Goal: Information Seeking & Learning: Learn about a topic

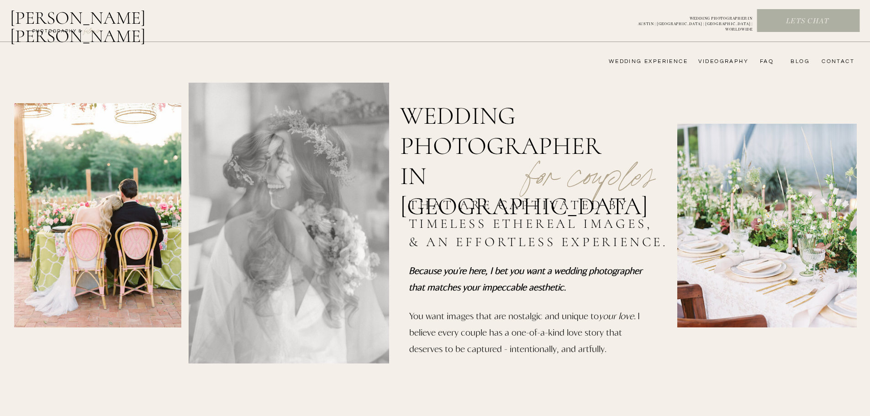
click at [673, 61] on nav "wedding experience" at bounding box center [642, 61] width 92 height 7
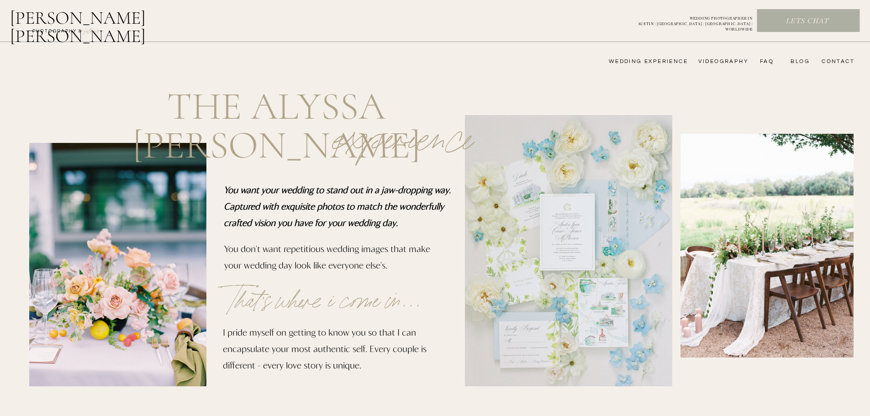
click at [771, 61] on nav "FAQ" at bounding box center [764, 61] width 18 height 7
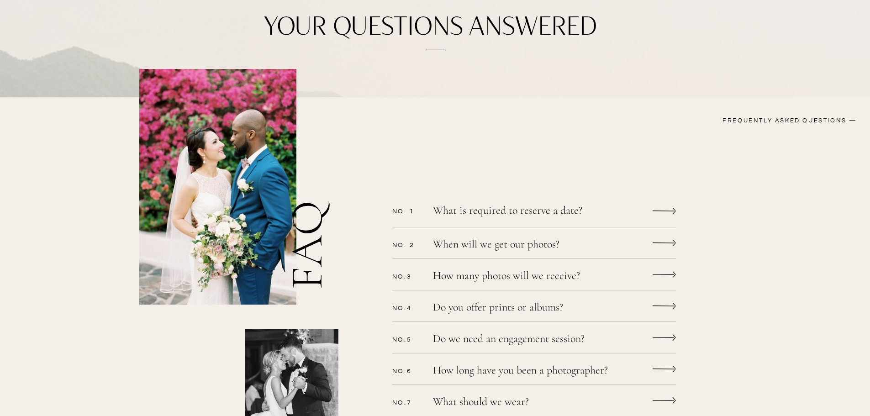
scroll to position [183, 0]
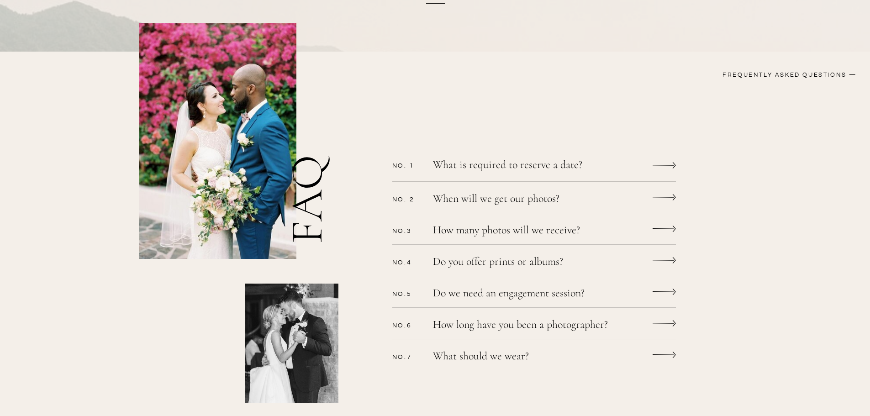
click at [575, 171] on p "What is required to reserve a date?" at bounding box center [522, 165] width 178 height 13
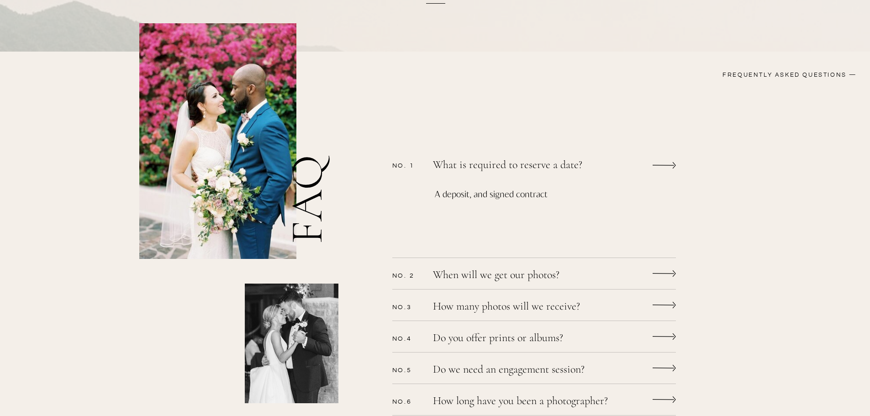
click at [575, 171] on p "What is required to reserve a date?" at bounding box center [522, 165] width 178 height 13
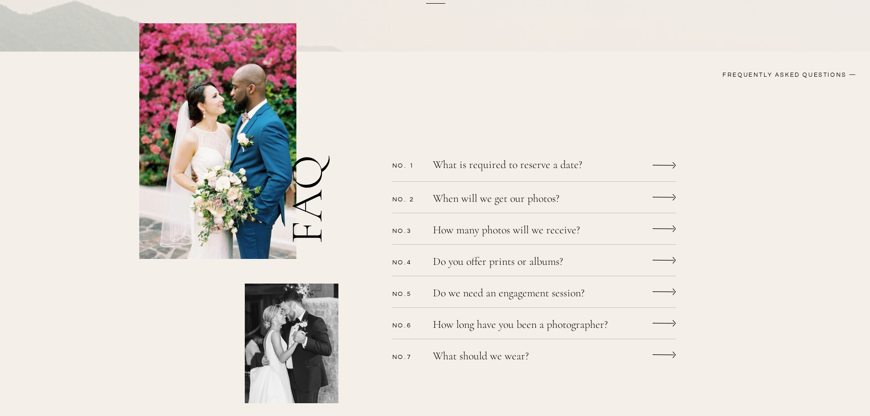
click at [575, 199] on p "When will we get our photos?" at bounding box center [522, 199] width 178 height 13
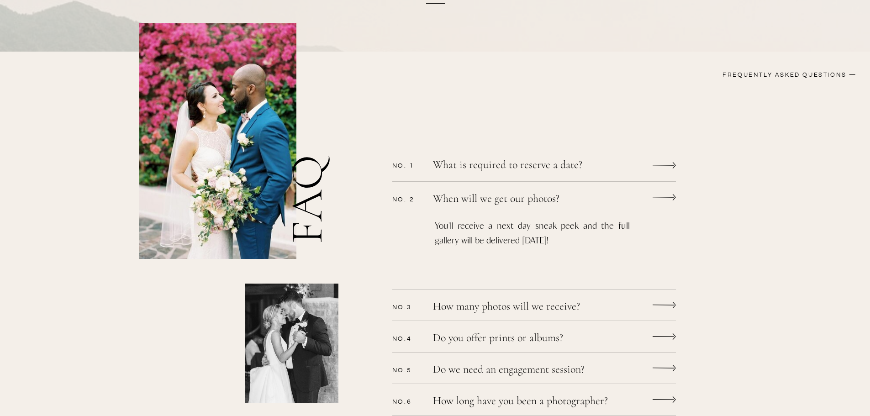
click at [576, 198] on p "When will we get our photos?" at bounding box center [522, 199] width 178 height 13
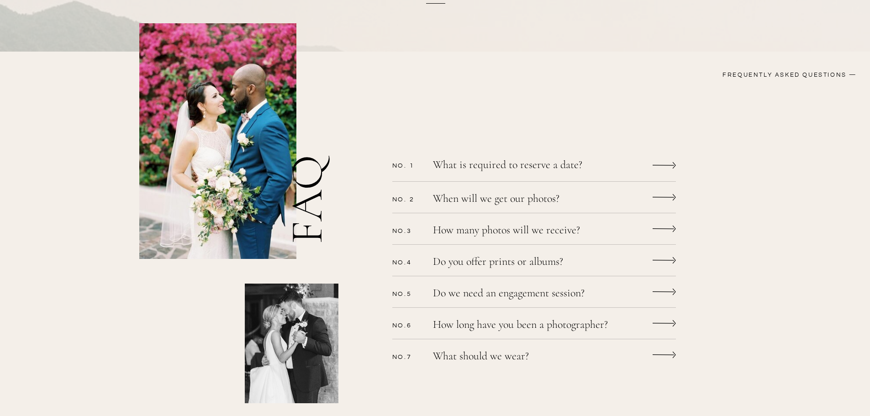
click at [556, 227] on p "How many photos will we receive?" at bounding box center [522, 231] width 178 height 13
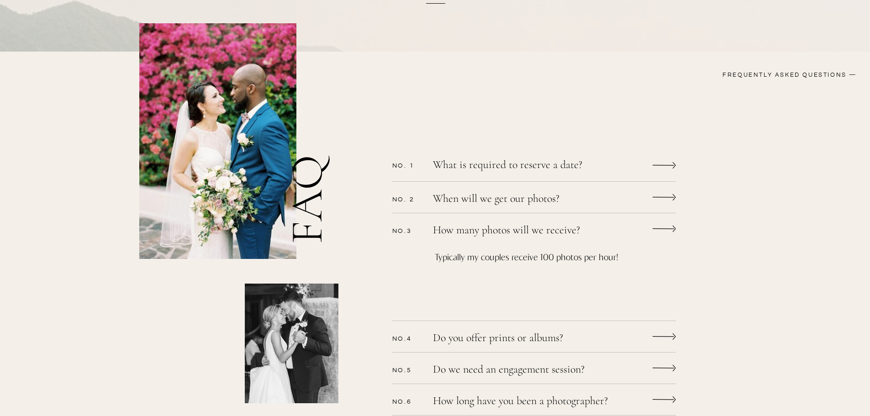
click at [556, 227] on p "How many photos will we receive?" at bounding box center [522, 231] width 178 height 13
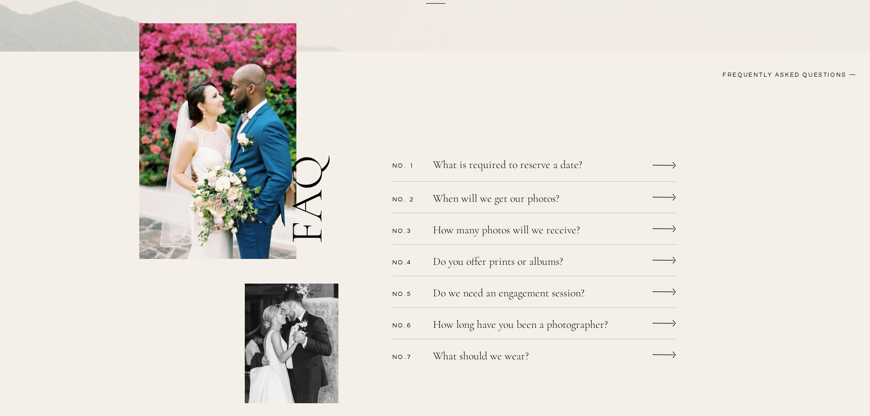
click at [563, 257] on p "Do you offer prints or albums?" at bounding box center [522, 262] width 178 height 13
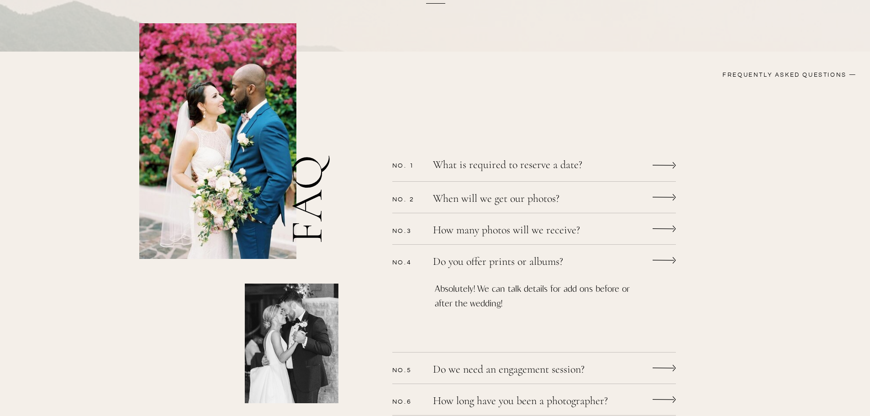
click at [563, 257] on p "Do you offer prints or albums?" at bounding box center [522, 262] width 178 height 13
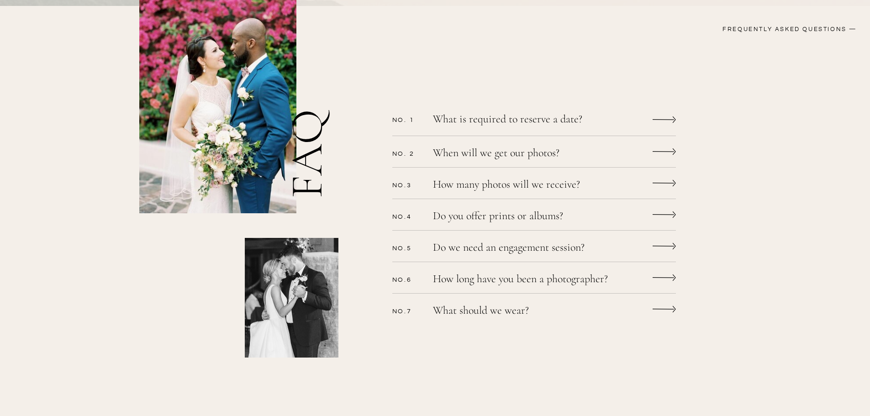
scroll to position [274, 0]
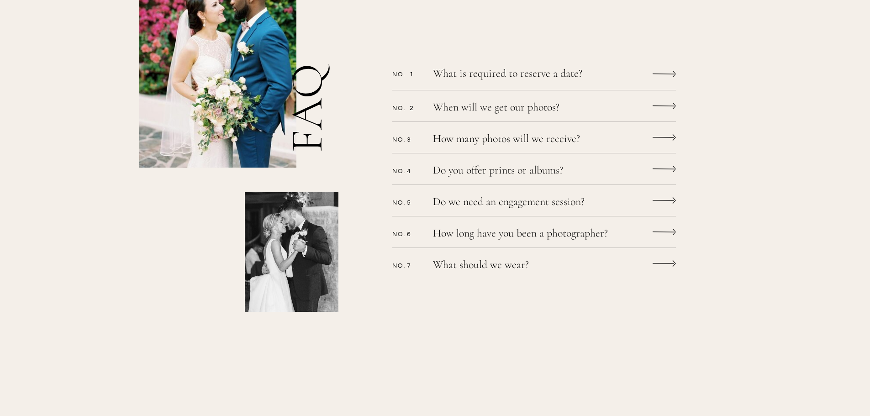
click at [519, 256] on div "CONTACT bLog FAQ videography wedding experience Alyssa nikole Lets chat WEDDING…" at bounding box center [435, 258] width 870 height 1064
click at [516, 264] on p "What should we wear?" at bounding box center [522, 265] width 178 height 13
click at [517, 262] on p "What should we wear?" at bounding box center [522, 265] width 178 height 13
click at [518, 228] on p "How long have you been a photographer?" at bounding box center [537, 234] width 209 height 13
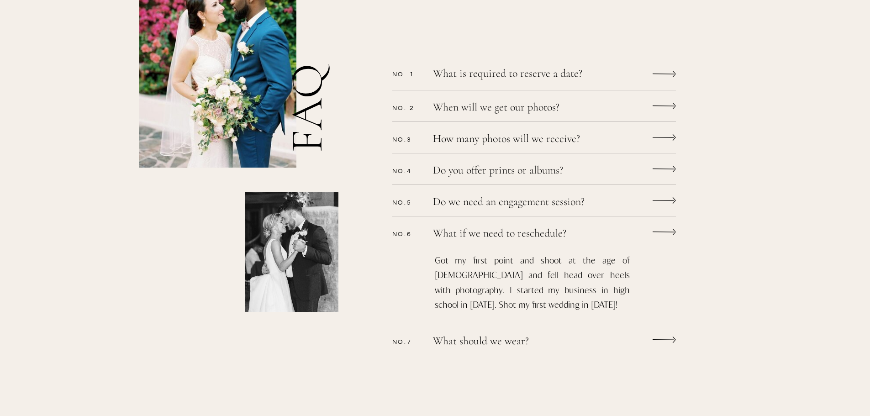
click at [518, 228] on p "What if we need to reschedule?" at bounding box center [522, 234] width 178 height 13
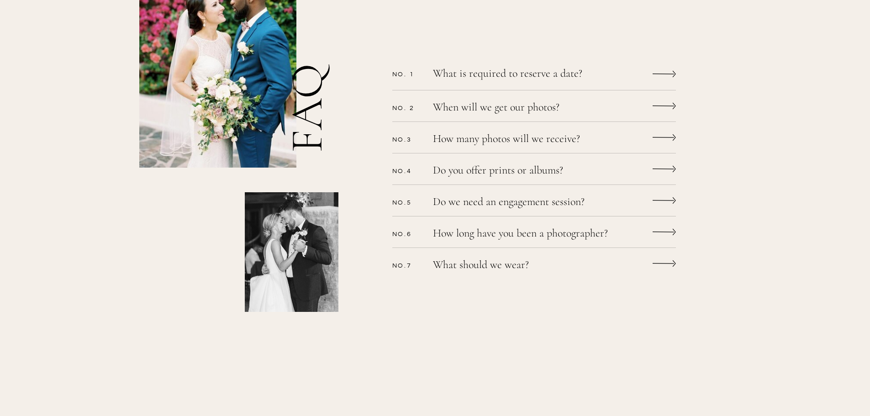
click at [518, 228] on p "How long have you been a photographer?" at bounding box center [537, 234] width 209 height 13
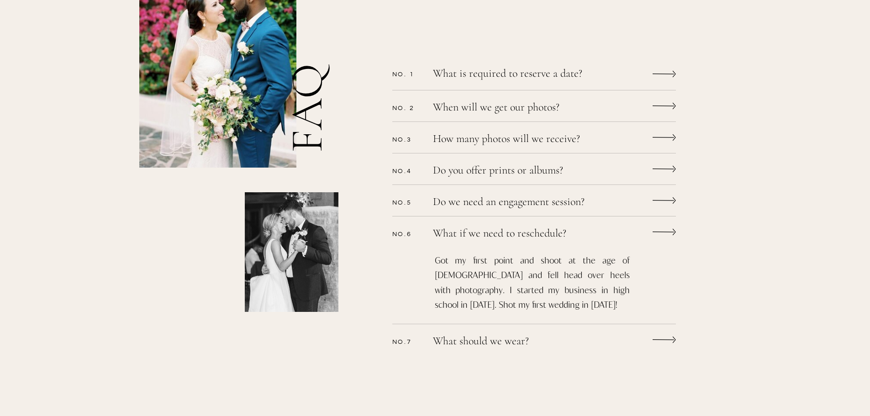
click at [448, 230] on p "What if we need to reschedule?" at bounding box center [522, 234] width 178 height 13
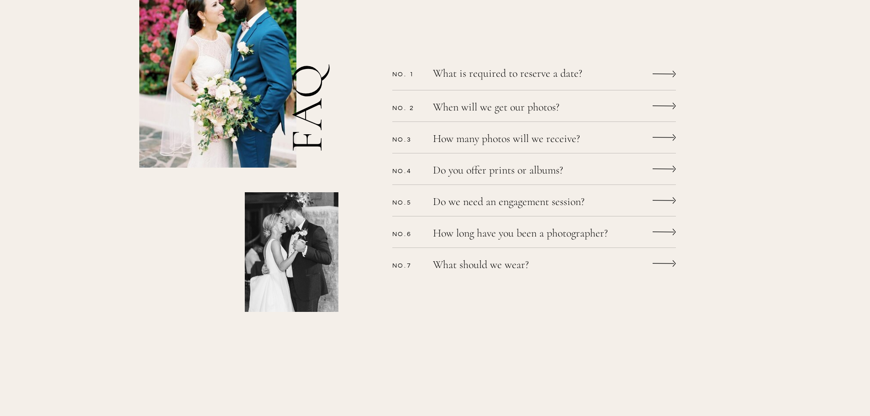
click at [472, 199] on p "Do we need an engagement session?" at bounding box center [522, 202] width 178 height 13
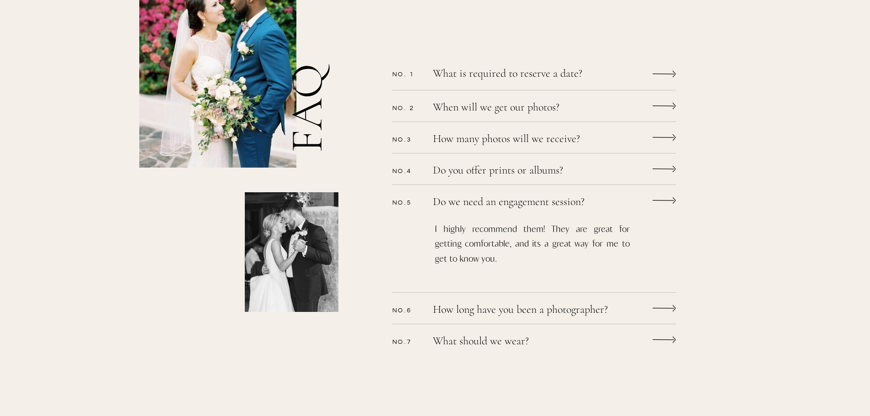
click at [471, 201] on p "Do we need an engagement session?" at bounding box center [522, 202] width 178 height 13
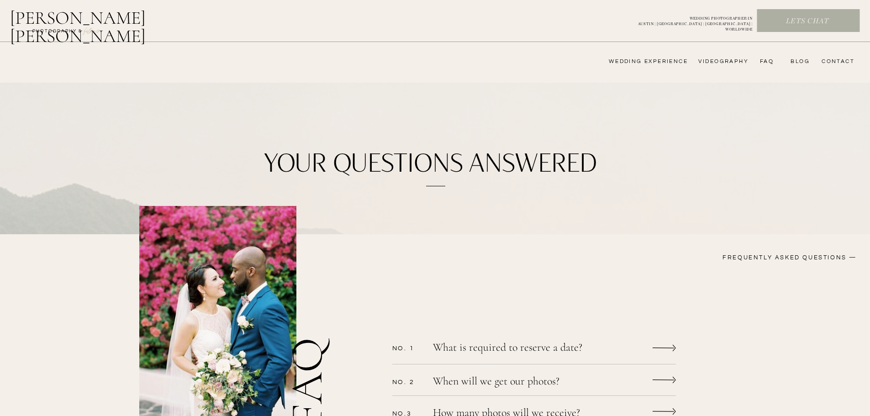
scroll to position [137, 0]
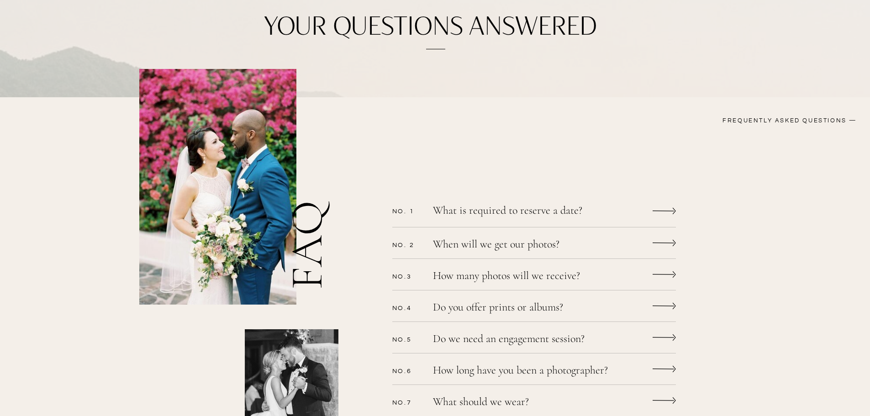
click at [521, 307] on p "Do you offer prints or albums?" at bounding box center [522, 308] width 178 height 13
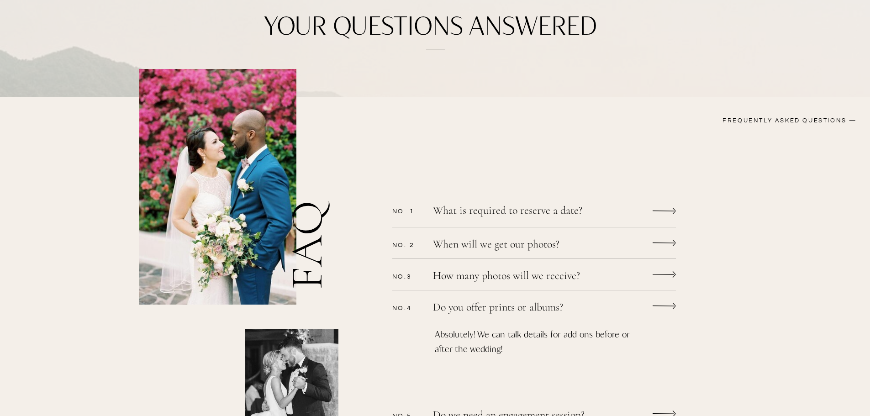
click at [521, 307] on p "Do you offer prints or albums?" at bounding box center [522, 308] width 178 height 13
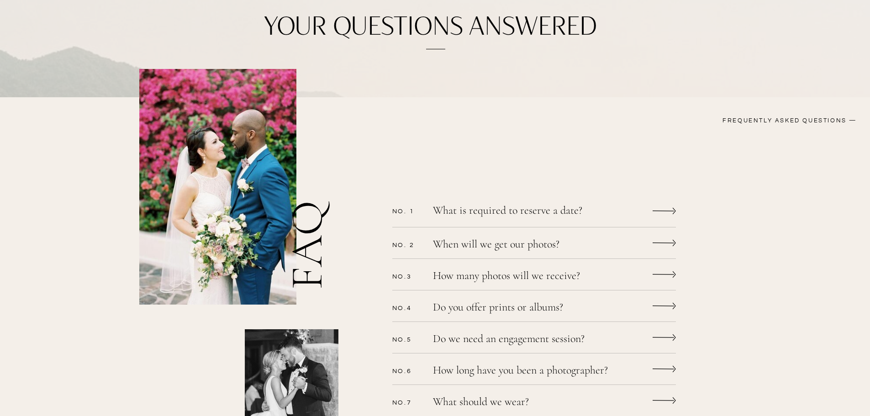
scroll to position [0, 0]
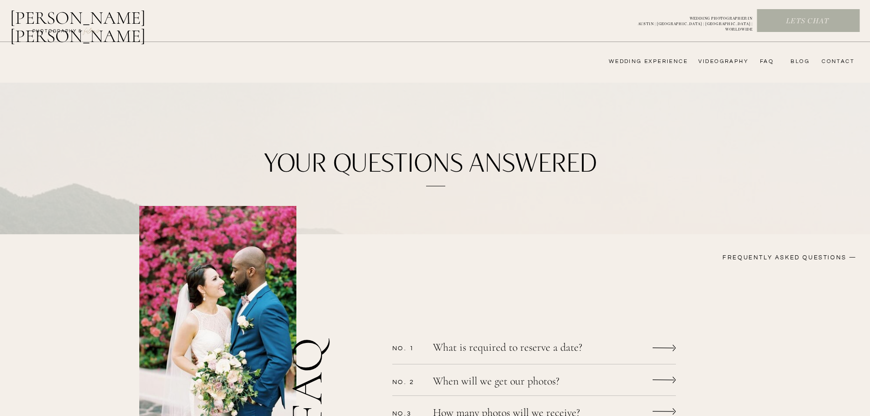
click at [771, 62] on nav "FAQ" at bounding box center [764, 61] width 18 height 7
click at [610, 60] on nav "wedding experience" at bounding box center [642, 61] width 92 height 7
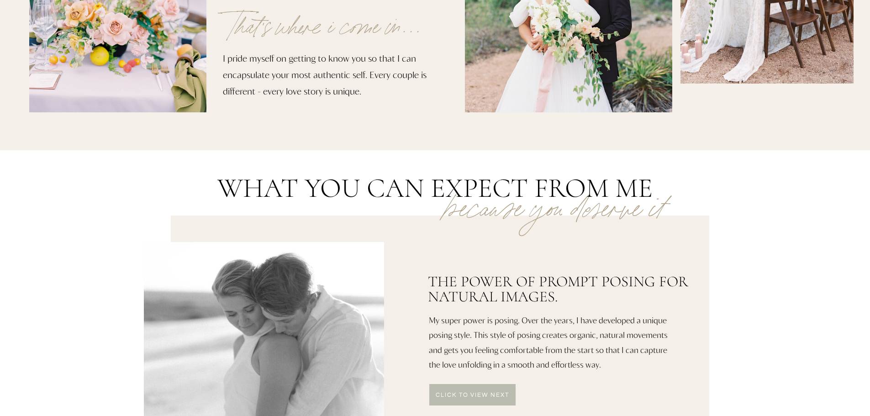
scroll to position [91, 0]
